Goal: Task Accomplishment & Management: Manage account settings

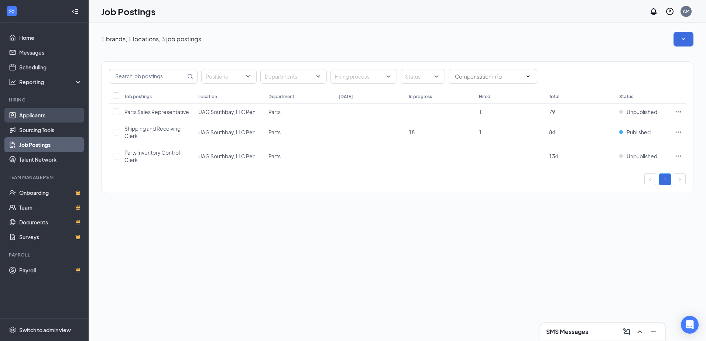
click at [36, 114] on link "Applicants" at bounding box center [50, 115] width 63 height 15
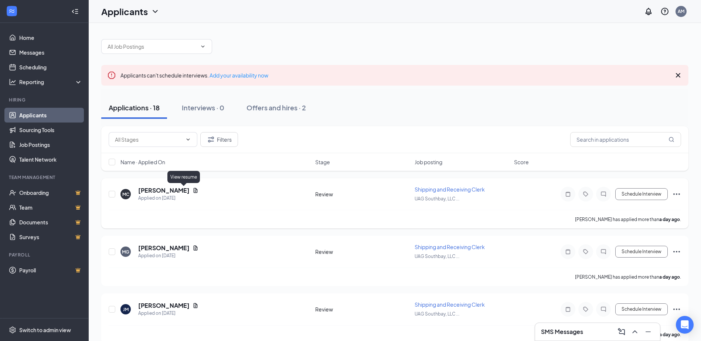
click at [192, 190] on icon "Document" at bounding box center [195, 191] width 6 height 6
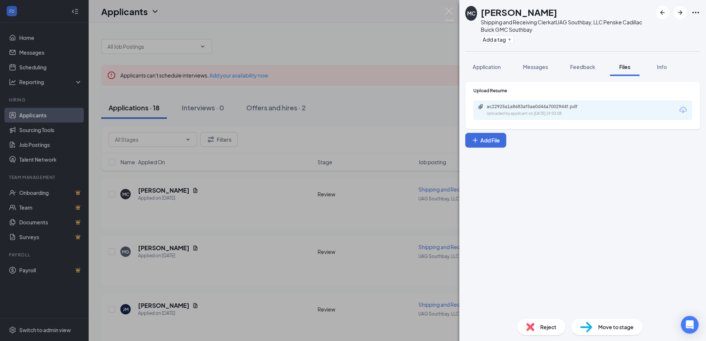
drag, startPoint x: 323, startPoint y: 50, endPoint x: 327, endPoint y: 50, distance: 4.1
click at [323, 49] on div "MC [PERSON_NAME] Shipping and Receiving Clerk at [GEOGRAPHIC_DATA], LLC Penske …" at bounding box center [353, 170] width 706 height 341
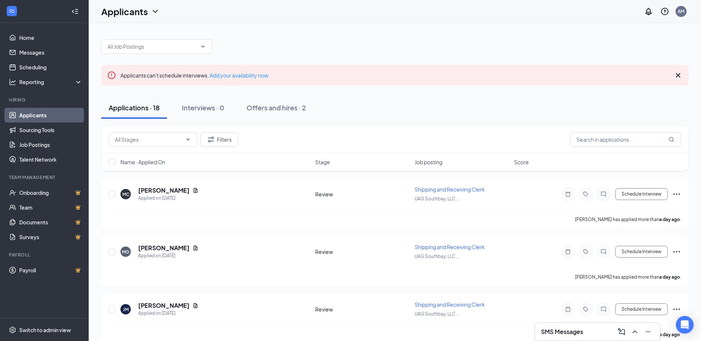
click at [346, 53] on div at bounding box center [394, 43] width 587 height 22
click at [193, 191] on icon "Document" at bounding box center [195, 190] width 4 height 5
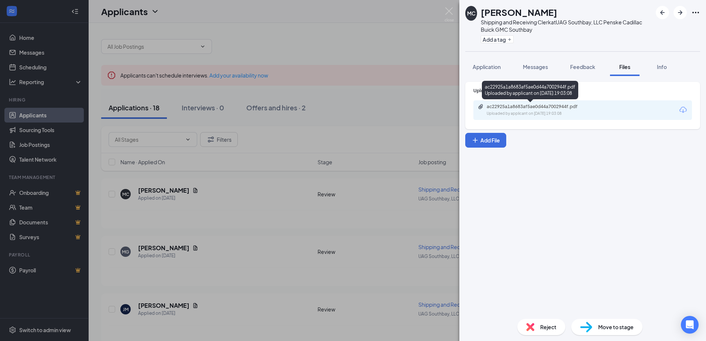
click at [500, 110] on div "ac22925a1a8683af5ae0d44a7002944f.pdf Uploaded by applicant on [DATE] 19:03:08" at bounding box center [538, 110] width 120 height 13
